Goal: Task Accomplishment & Management: Manage account settings

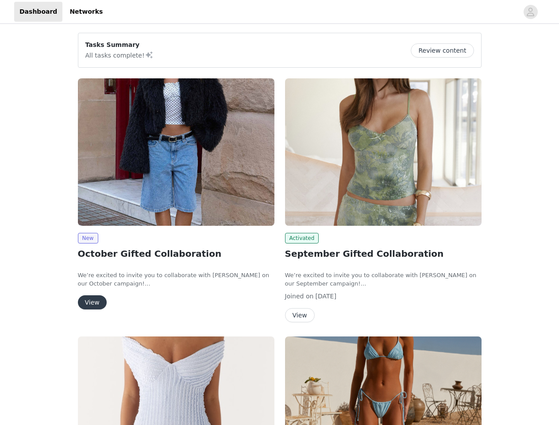
click at [280, 212] on div "Activated September Gifted Collaboration We’re excited to invite you to collabo…" at bounding box center [383, 202] width 207 height 258
click at [279, 12] on div at bounding box center [313, 12] width 410 height 20
click at [531, 12] on icon "avatar" at bounding box center [530, 12] width 8 height 14
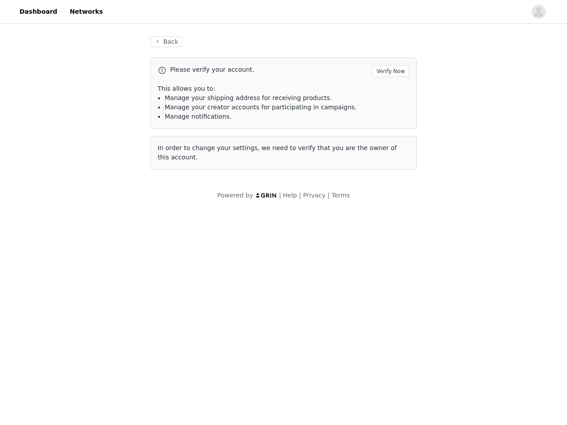
click at [176, 152] on span "In order to change your settings, we need to verify that you are the owner of t…" at bounding box center [277, 152] width 239 height 16
click at [88, 238] on body "Dashboard Networks Back Please verify your account. Verify Now This allows you …" at bounding box center [283, 212] width 567 height 425
click at [92, 302] on body "Dashboard Networks Back Please verify your account. Verify Now This allows you …" at bounding box center [283, 212] width 567 height 425
click at [383, 152] on span "In order to change your settings, we need to verify that you are the owner of t…" at bounding box center [277, 152] width 239 height 16
click at [301, 238] on body "Dashboard Networks Back Please verify your account. Verify Now This allows you …" at bounding box center [283, 212] width 567 height 425
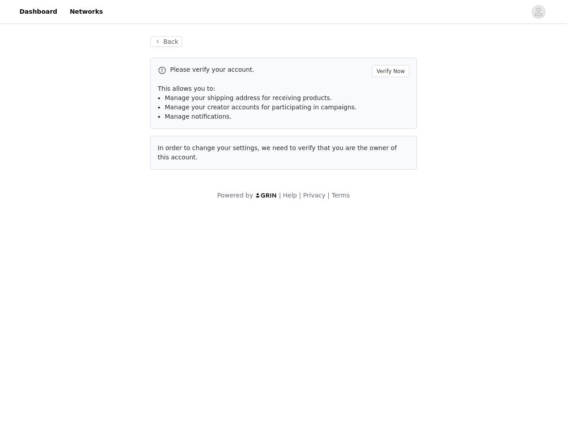
click at [299, 315] on body "Dashboard Networks Back Please verify your account. Verify Now This allows you …" at bounding box center [283, 212] width 567 height 425
